Goal: Information Seeking & Learning: Learn about a topic

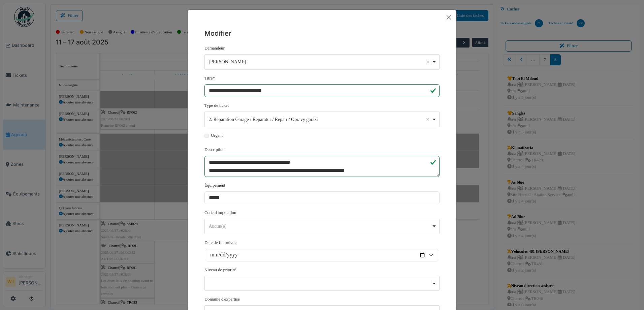
scroll to position [6, 0]
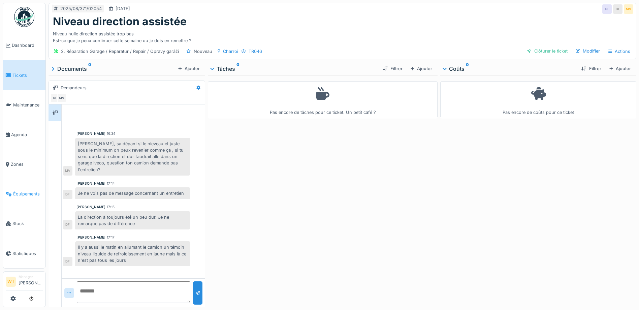
click at [27, 191] on span "Équipements" at bounding box center [28, 194] width 30 height 6
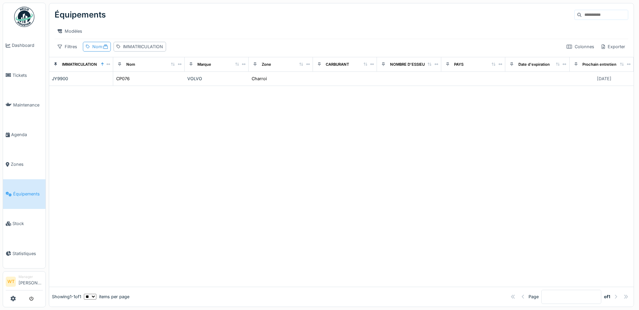
click at [99, 50] on div "Nom :" at bounding box center [99, 46] width 15 height 6
click at [145, 86] on icon at bounding box center [143, 84] width 3 height 4
click at [150, 83] on input "Nom" at bounding box center [118, 84] width 65 height 14
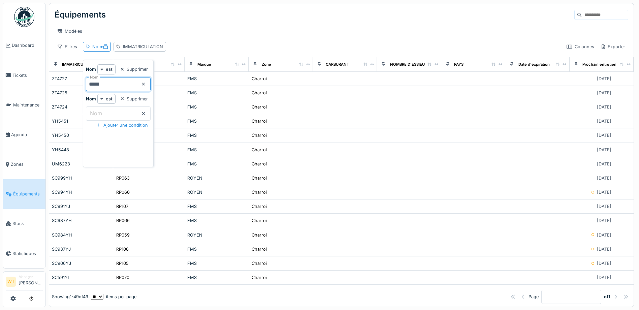
type input "*****"
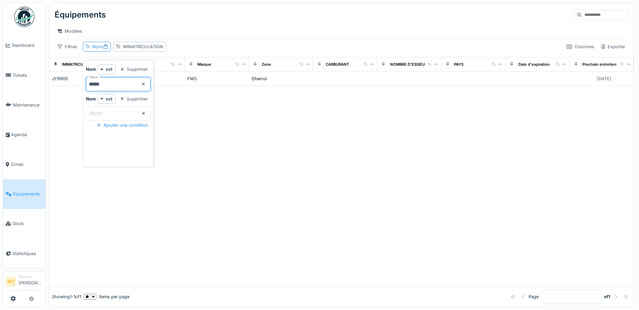
click at [302, 51] on div "Filtres Nom : IMMATRICULATION Colonnes Exporter" at bounding box center [341, 47] width 573 height 10
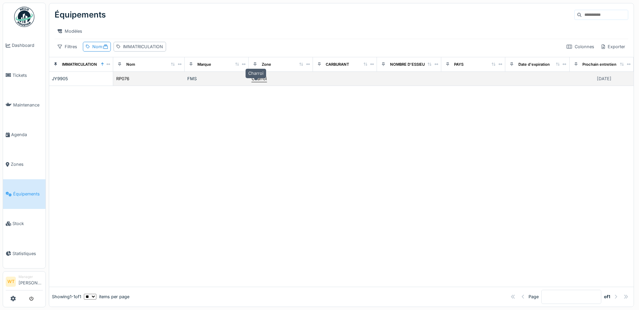
click at [263, 81] on div "Charroi" at bounding box center [258, 78] width 15 height 6
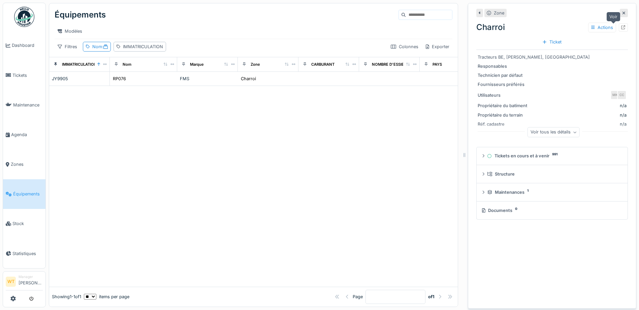
click at [618, 26] on div at bounding box center [622, 27] width 9 height 8
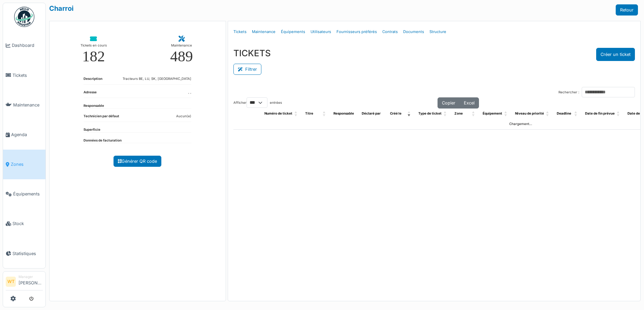
select select "***"
click at [236, 31] on link "Tickets" at bounding box center [240, 32] width 19 height 16
select select "***"
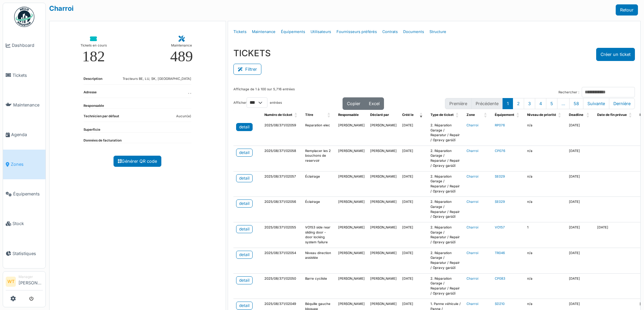
click at [239, 128] on div "detail" at bounding box center [244, 127] width 10 height 6
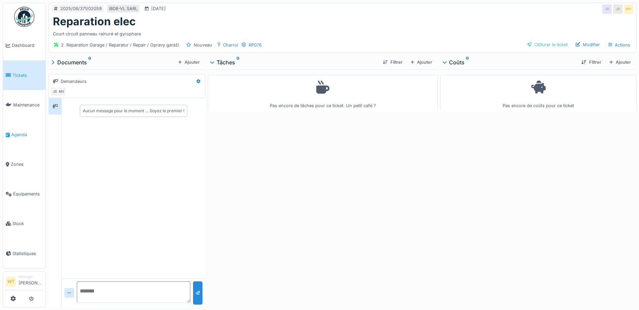
click at [15, 137] on link "Agenda" at bounding box center [24, 135] width 42 height 30
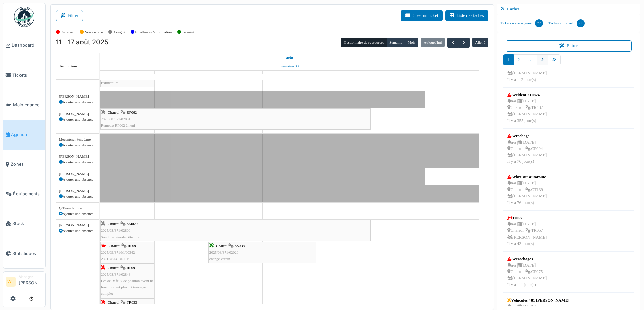
scroll to position [175, 0]
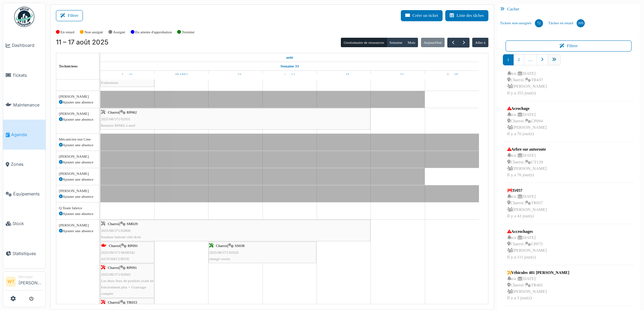
click at [552, 63] on link "pager" at bounding box center [553, 59] width 13 height 11
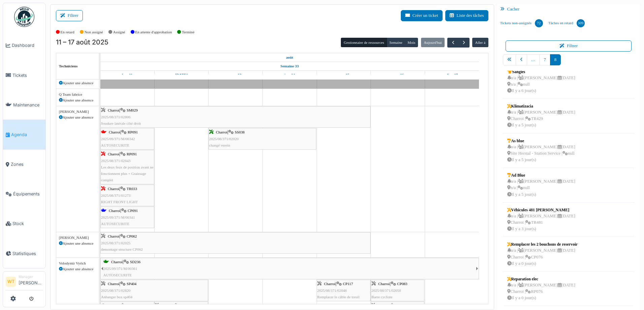
scroll to position [0, 0]
drag, startPoint x: 546, startPoint y: 288, endPoint x: 203, endPoint y: 177, distance: 361.0
click at [203, 177] on div "Filtrer Créer un ticket Liste des tâches Afficher les tâches non assignées *** …" at bounding box center [345, 156] width 596 height 305
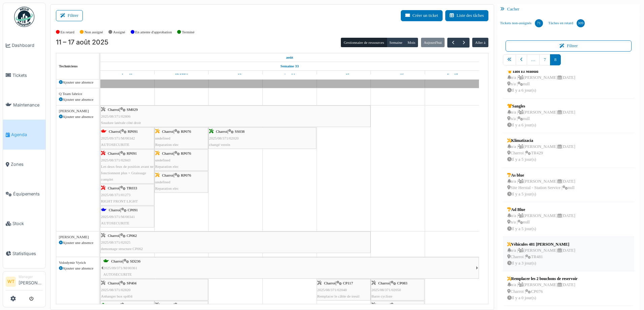
scroll to position [7, 0]
drag, startPoint x: 573, startPoint y: 286, endPoint x: 195, endPoint y: 176, distance: 393.1
click at [195, 176] on div "Filtrer Créer un ticket Liste des tâches Afficher les tâches non assignées *** …" at bounding box center [345, 156] width 596 height 305
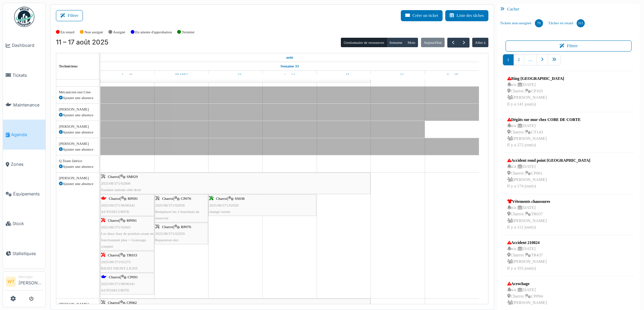
scroll to position [88, 0]
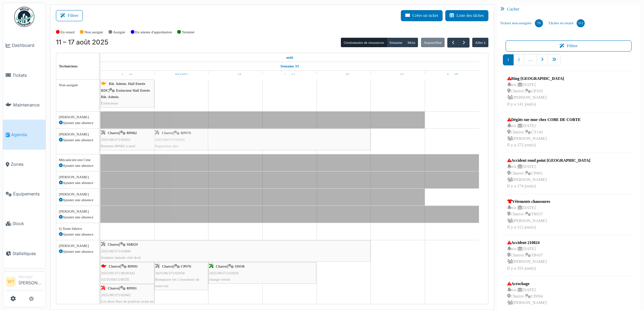
drag, startPoint x: 187, startPoint y: 209, endPoint x: 192, endPoint y: 143, distance: 66.2
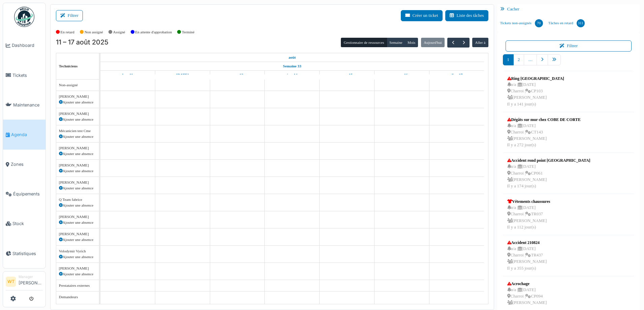
scroll to position [21, 0]
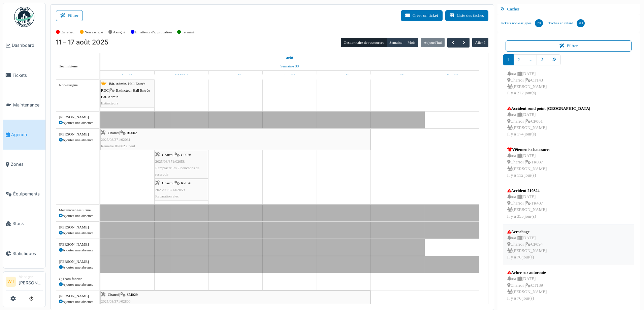
scroll to position [168, 0]
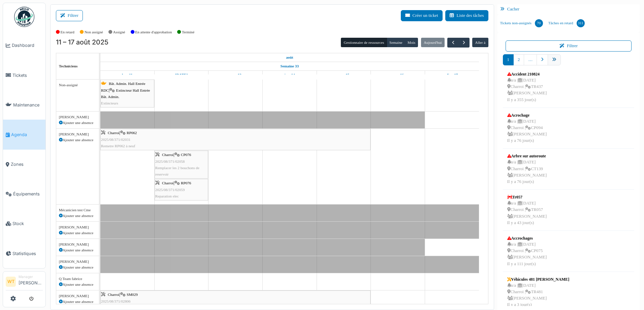
click at [555, 62] on link "pager" at bounding box center [553, 59] width 13 height 11
click at [553, 61] on link "pager" at bounding box center [553, 59] width 13 height 11
click at [552, 61] on icon "pager" at bounding box center [554, 60] width 4 height 4
click at [530, 61] on link "…" at bounding box center [529, 59] width 13 height 11
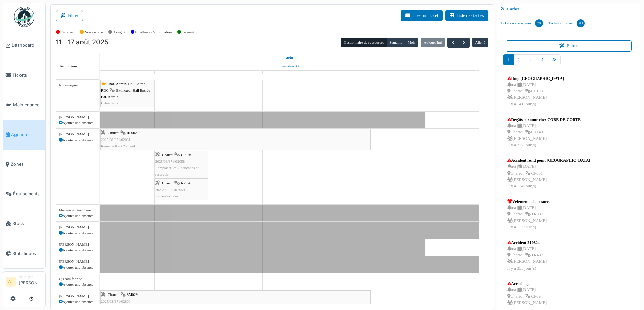
scroll to position [21, 0]
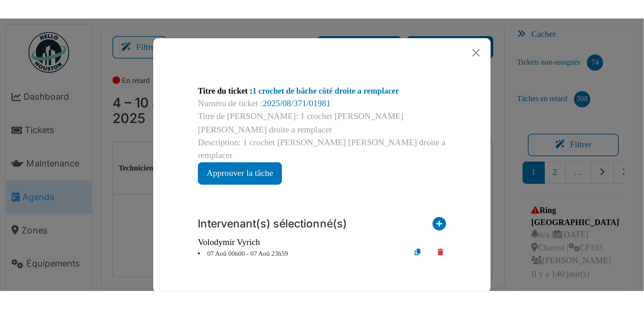
scroll to position [505, 0]
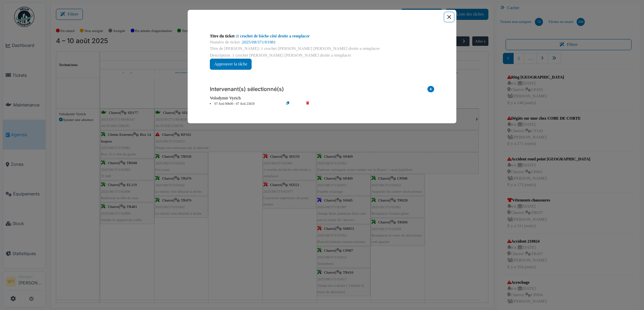
click at [447, 20] on button "Close" at bounding box center [448, 16] width 9 height 9
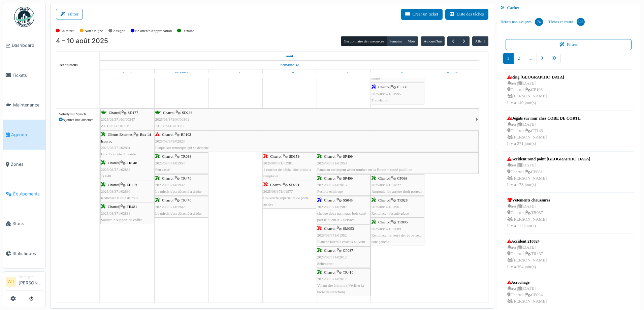
click at [28, 191] on span "Équipements" at bounding box center [28, 194] width 30 height 6
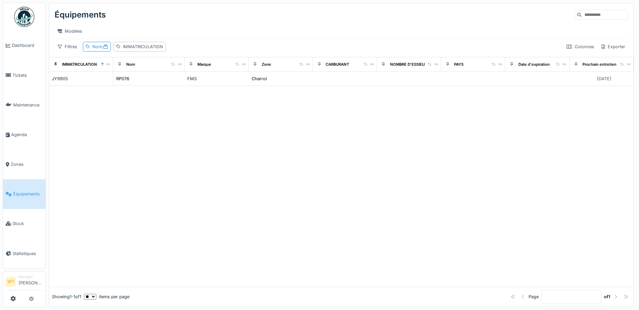
click at [103, 50] on div "Nom :" at bounding box center [99, 46] width 15 height 6
click at [145, 84] on icon at bounding box center [143, 83] width 3 height 3
click at [145, 84] on input "Nom" at bounding box center [118, 84] width 65 height 14
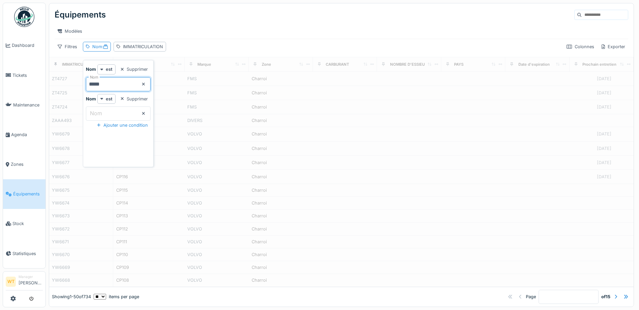
type input "*****"
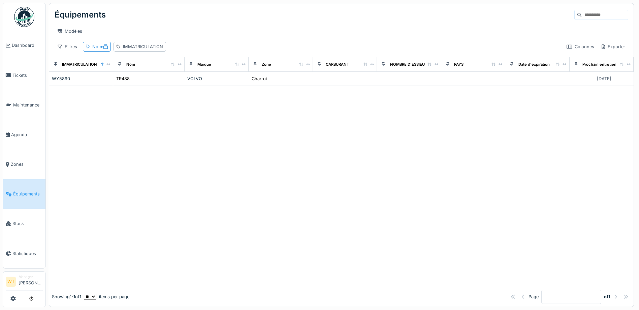
click at [208, 32] on div "Modèles" at bounding box center [341, 31] width 573 height 10
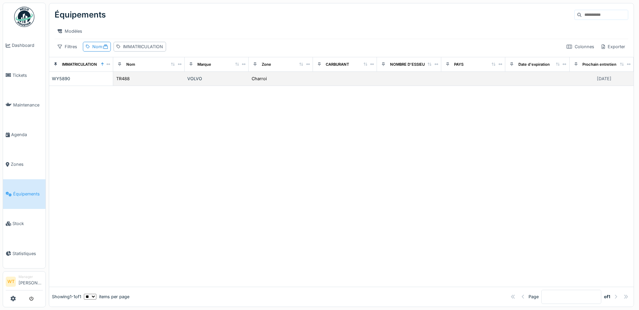
click at [149, 80] on div "TR488" at bounding box center [149, 78] width 66 height 7
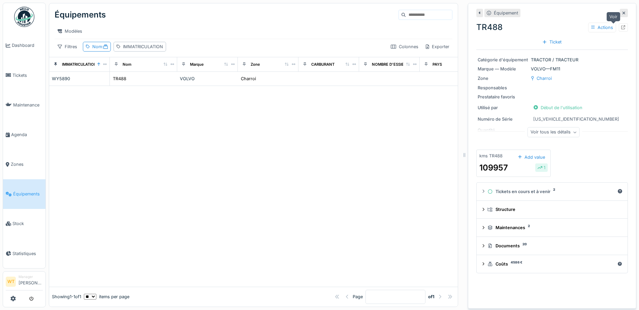
click at [618, 28] on div at bounding box center [622, 27] width 9 height 8
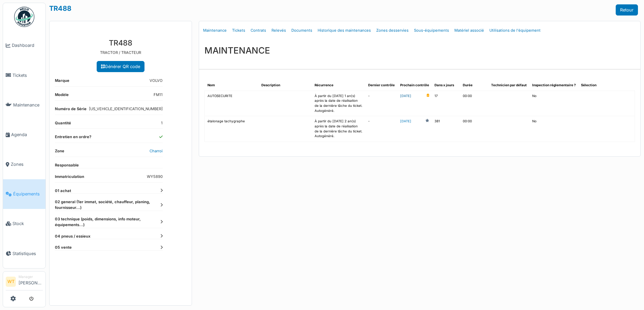
click at [411, 97] on link "[DATE]" at bounding box center [405, 96] width 11 height 5
